Goal: Task Accomplishment & Management: Use online tool/utility

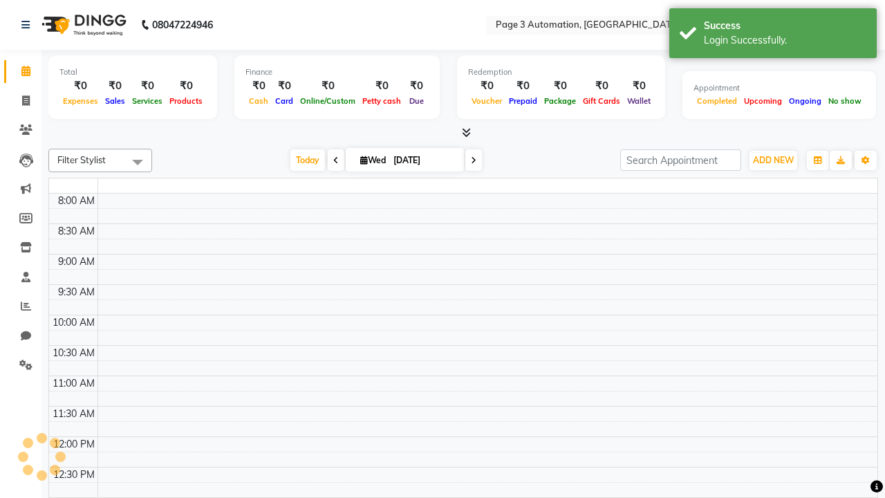
select select "en"
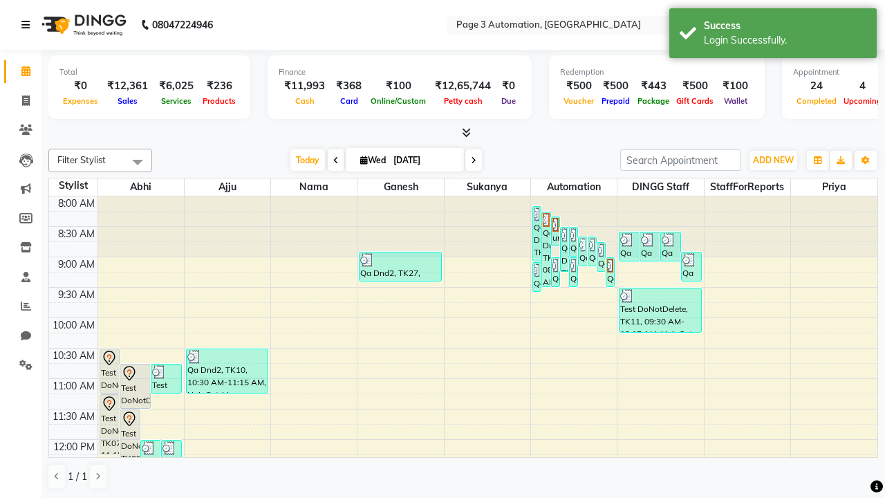
click at [28, 25] on icon at bounding box center [25, 25] width 8 height 10
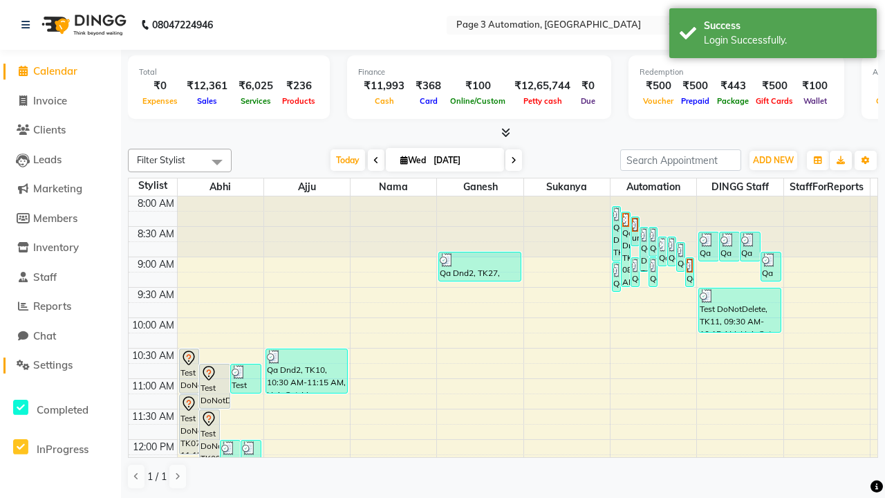
click at [60, 365] on span "Settings" at bounding box center [52, 364] width 39 height 13
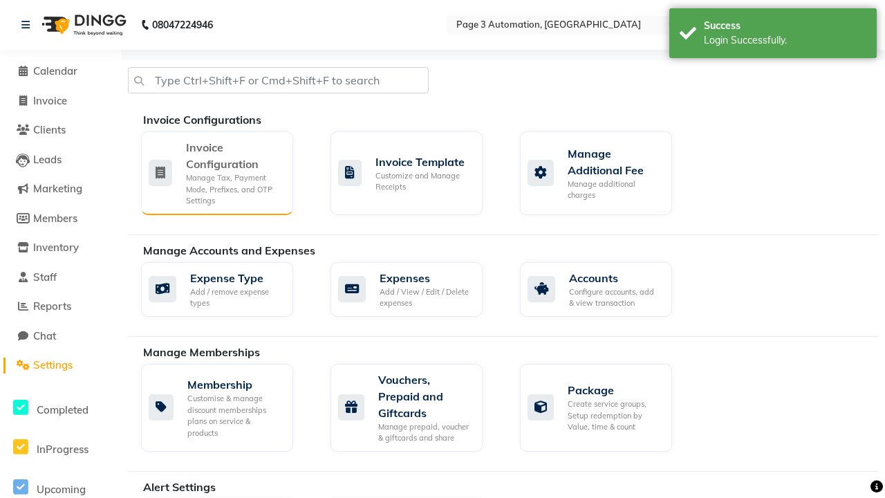
click at [216, 172] on div "Manage Tax, Payment Mode, Prefixes, and OTP Settings" at bounding box center [234, 189] width 96 height 35
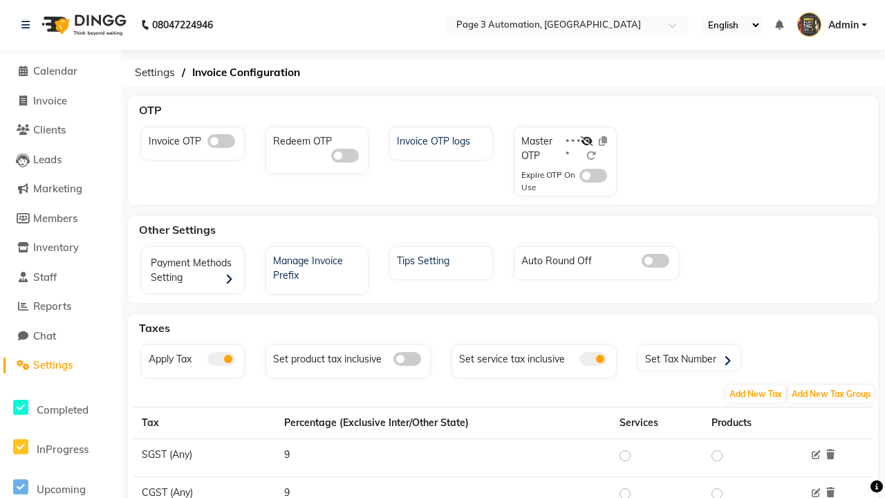
click at [220, 141] on span at bounding box center [221, 141] width 28 height 14
click at [207, 143] on input "checkbox" at bounding box center [207, 143] width 0 height 0
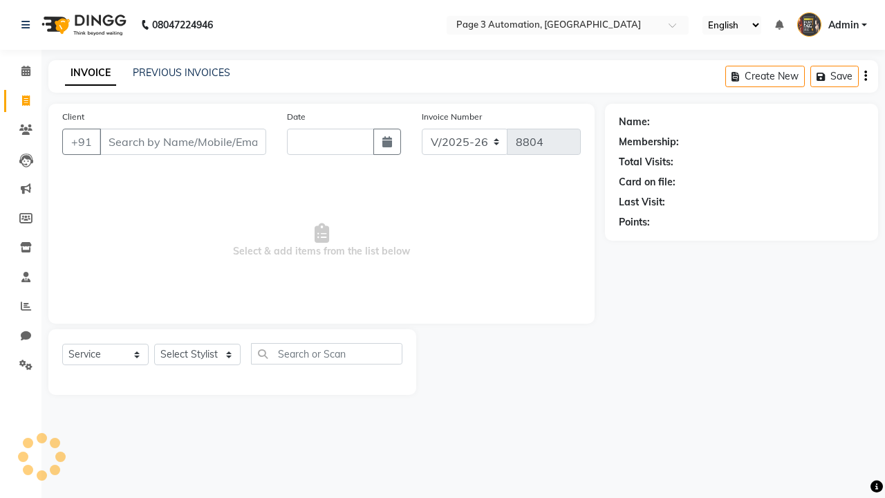
select select "2774"
select select "service"
type input "[DATE]"
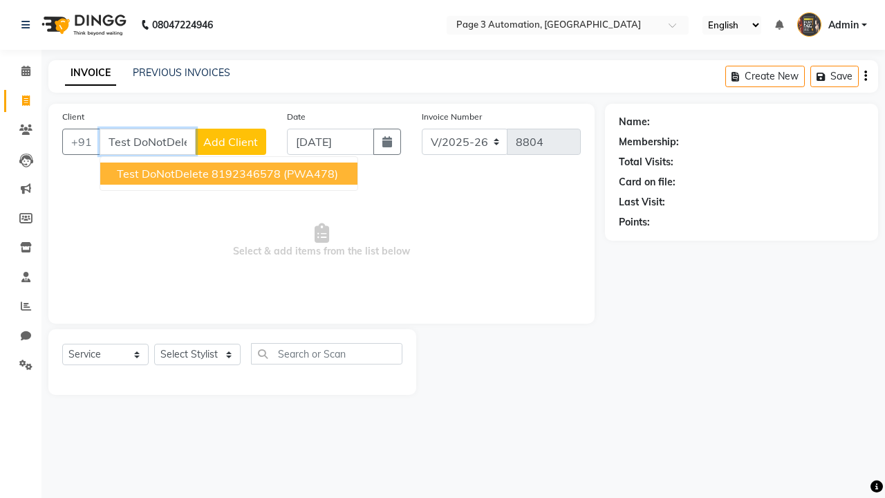
click at [230, 173] on ngb-highlight "8192346578" at bounding box center [245, 174] width 69 height 14
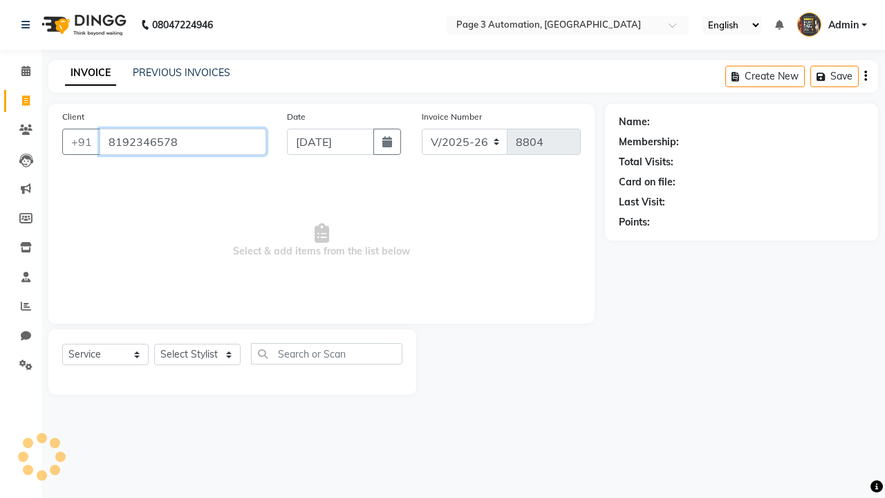
type input "8192346578"
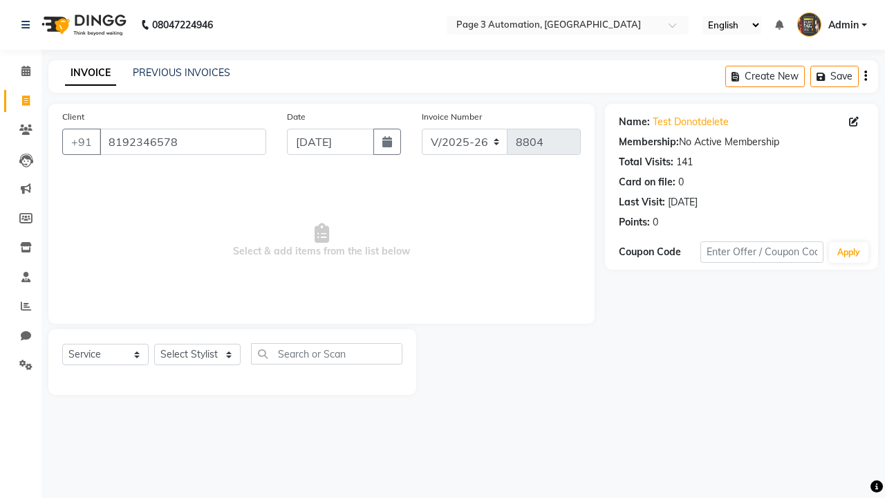
select select "71572"
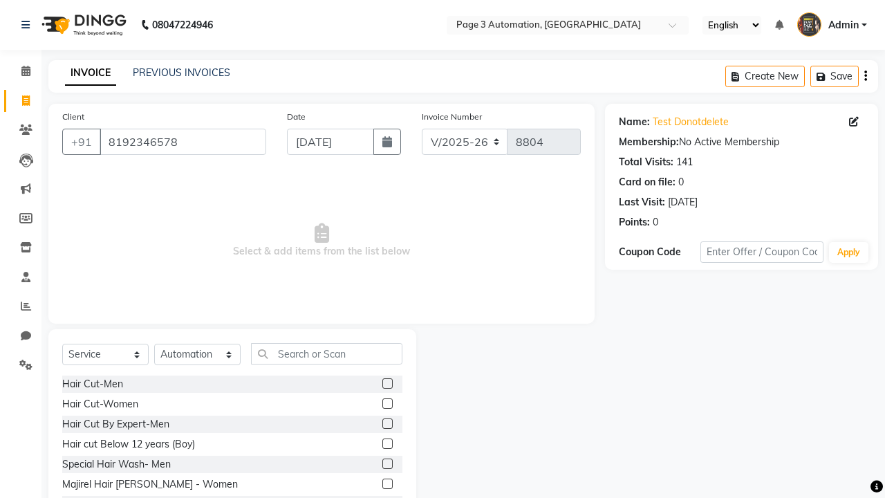
click at [386, 444] on label at bounding box center [387, 443] width 10 height 10
click at [386, 444] on input "checkbox" at bounding box center [386, 444] width 9 height 9
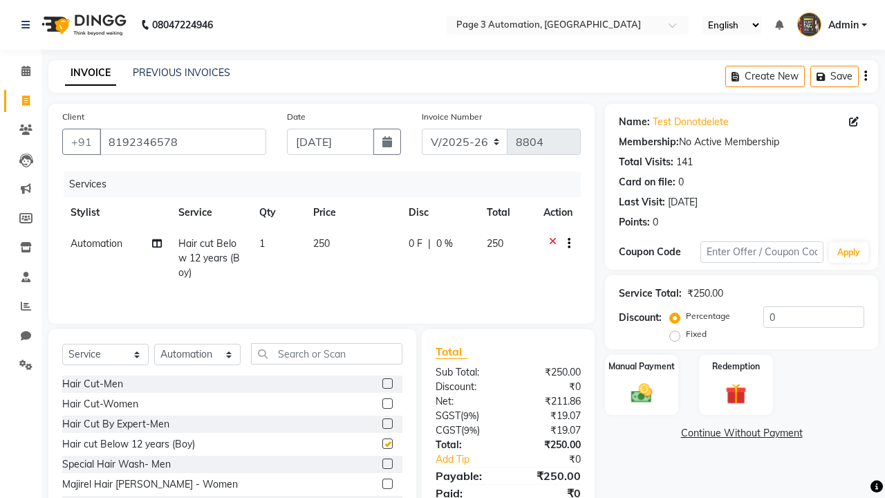
checkbox input "false"
click at [641, 366] on label "Manual Payment" at bounding box center [641, 365] width 69 height 13
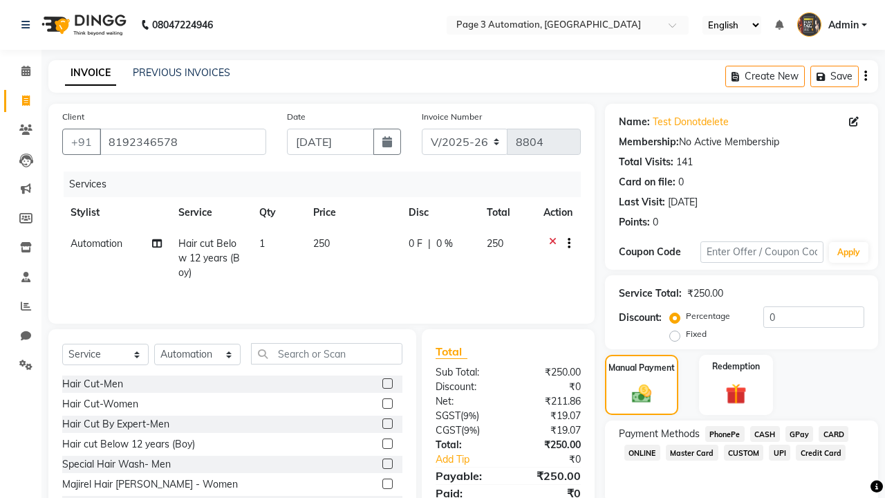
click at [764, 433] on span "CASH" at bounding box center [765, 434] width 30 height 16
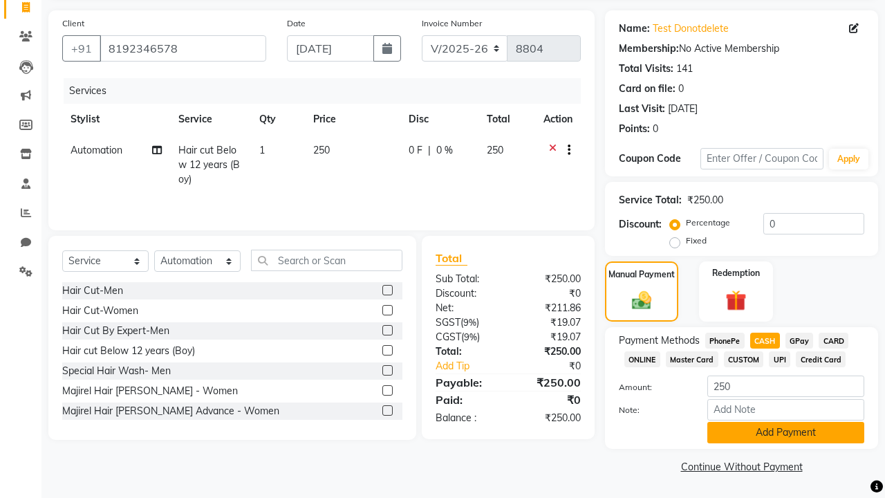
click at [785, 432] on button "Add Payment" at bounding box center [785, 432] width 157 height 21
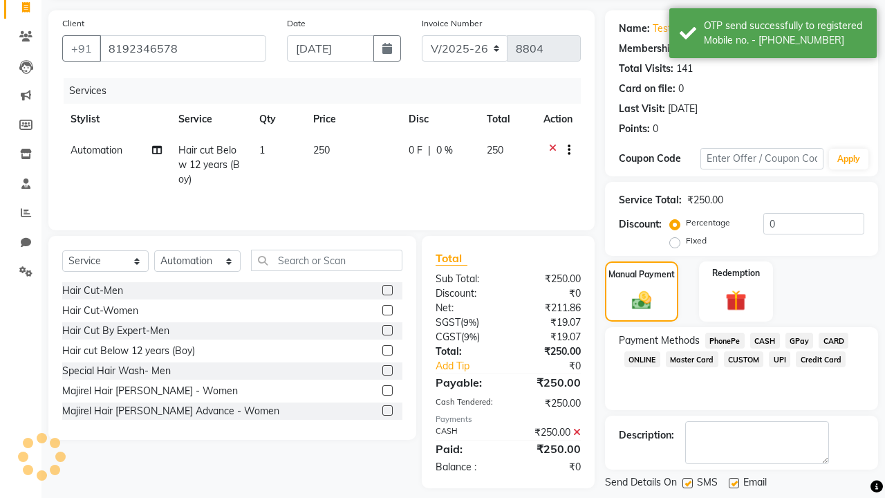
scroll to position [160, 0]
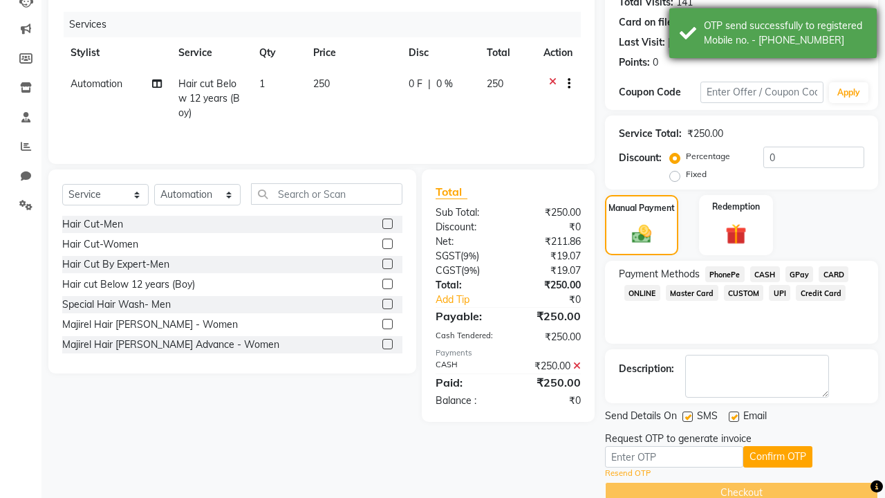
click at [773, 35] on div "OTP send successfully to registered Mobile no. - 918192346578" at bounding box center [784, 33] width 162 height 29
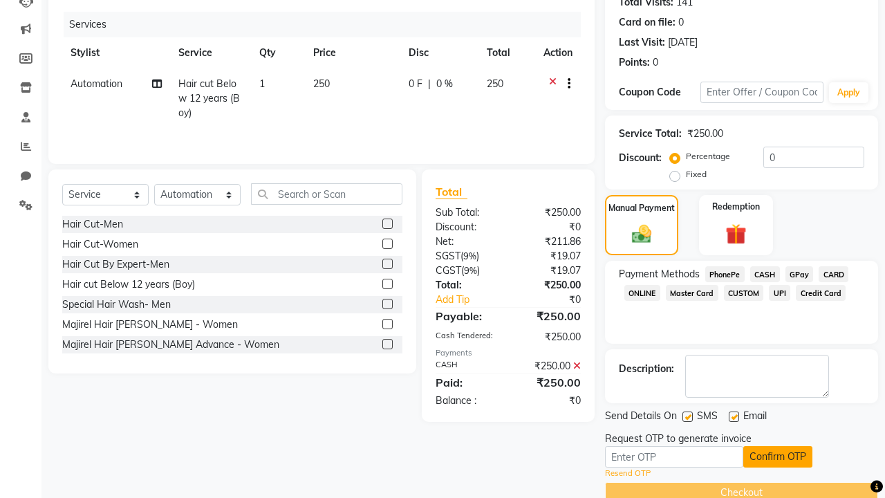
click at [777, 456] on button "Confirm OTP" at bounding box center [777, 456] width 69 height 21
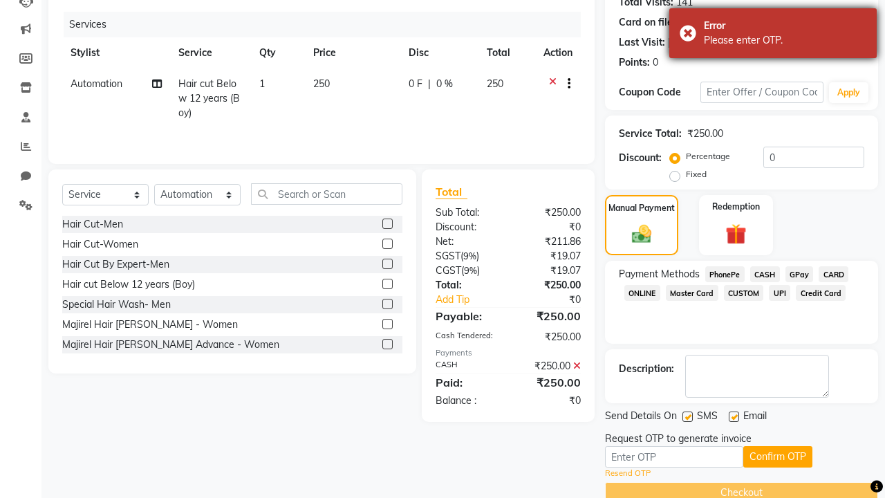
click at [773, 35] on div "Please enter OTP." at bounding box center [784, 40] width 162 height 15
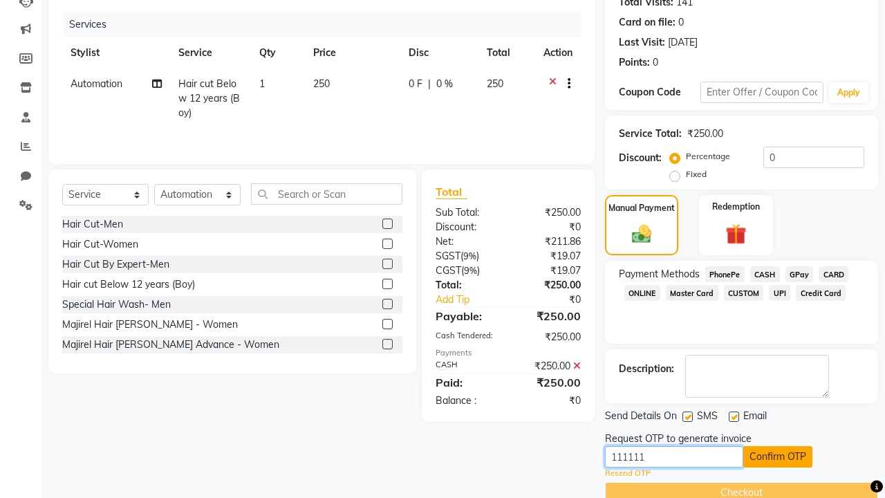
type input "111111"
click at [777, 456] on button "Confirm OTP" at bounding box center [777, 456] width 69 height 21
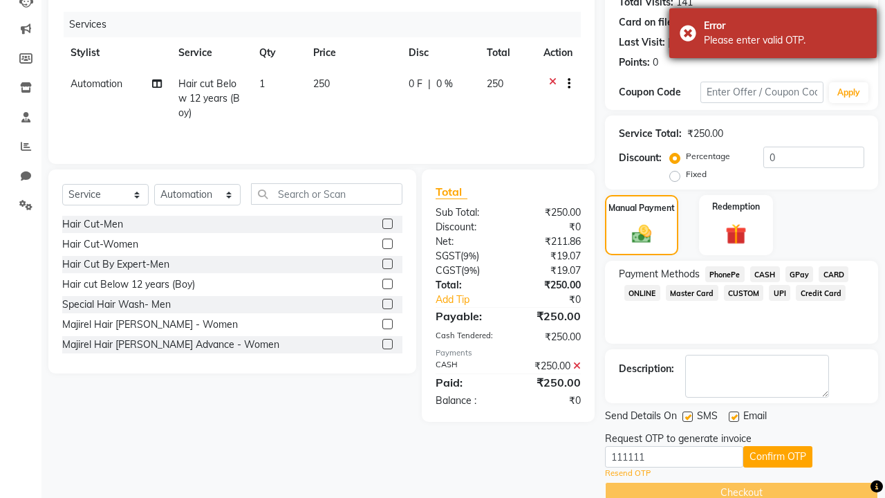
click at [773, 35] on div "Please enter valid OTP." at bounding box center [784, 40] width 162 height 15
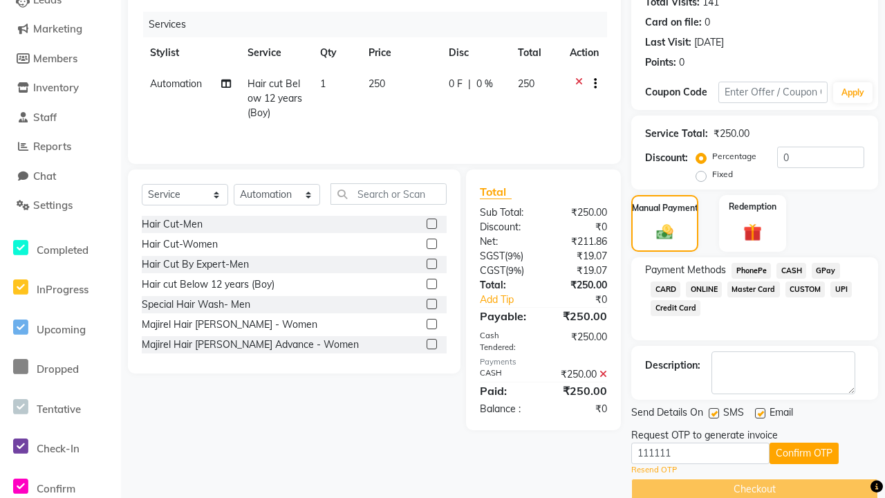
scroll to position [0, 0]
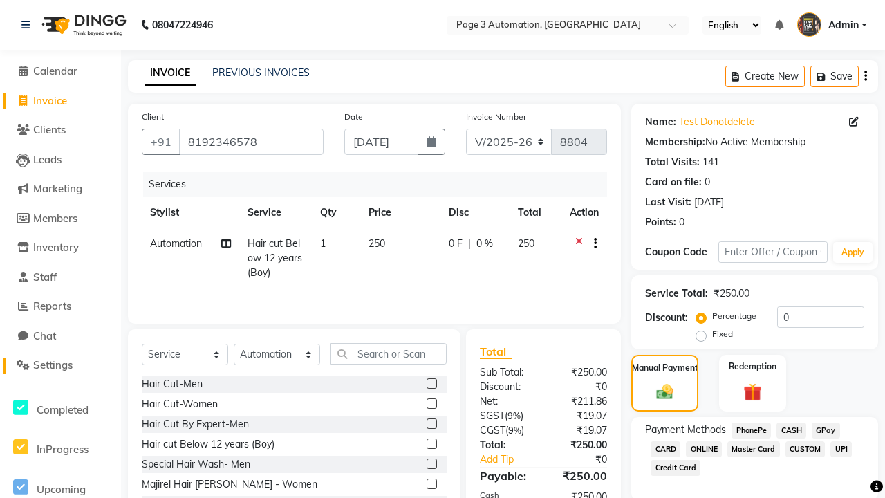
click at [60, 365] on span "Settings" at bounding box center [52, 364] width 39 height 13
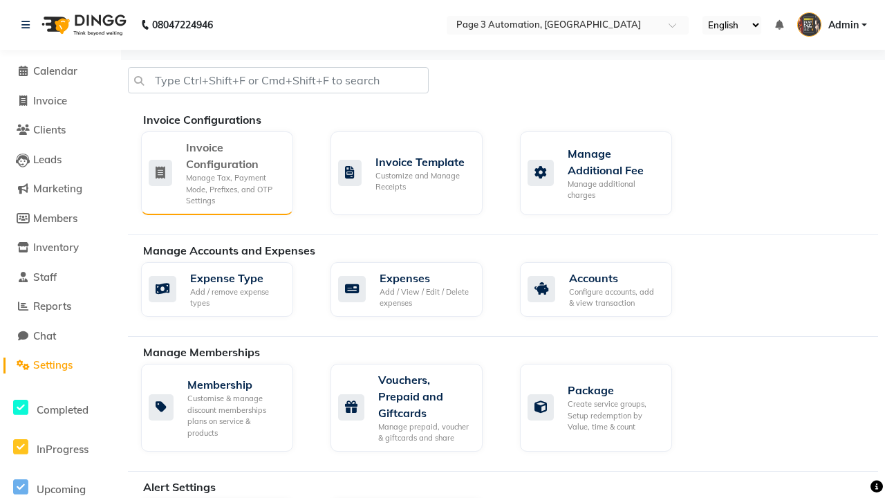
click at [216, 172] on div "Manage Tax, Payment Mode, Prefixes, and OTP Settings" at bounding box center [234, 189] width 96 height 35
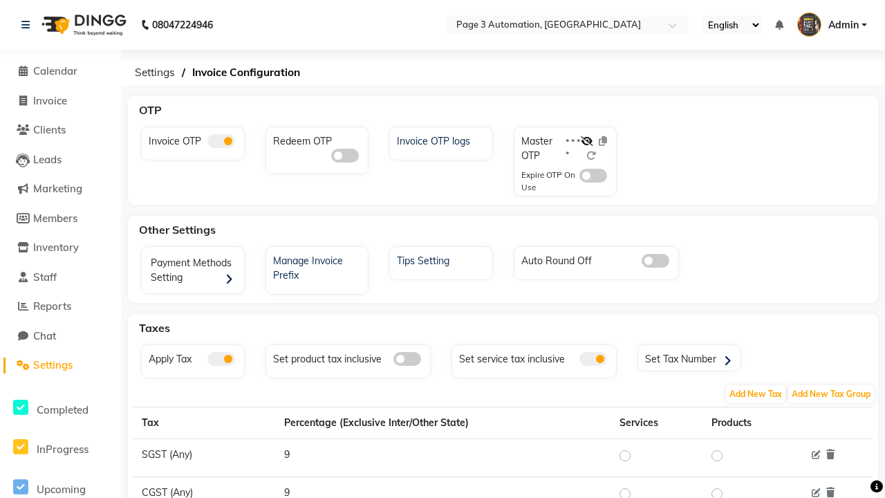
click at [220, 141] on span at bounding box center [221, 141] width 28 height 14
click at [207, 143] on input "checkbox" at bounding box center [207, 143] width 0 height 0
